Goal: Find specific page/section

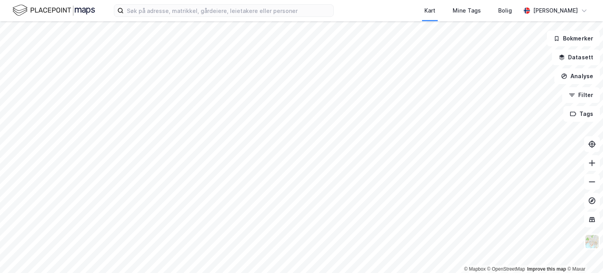
click at [58, 11] on img at bounding box center [54, 11] width 82 height 14
